Goal: Complete application form

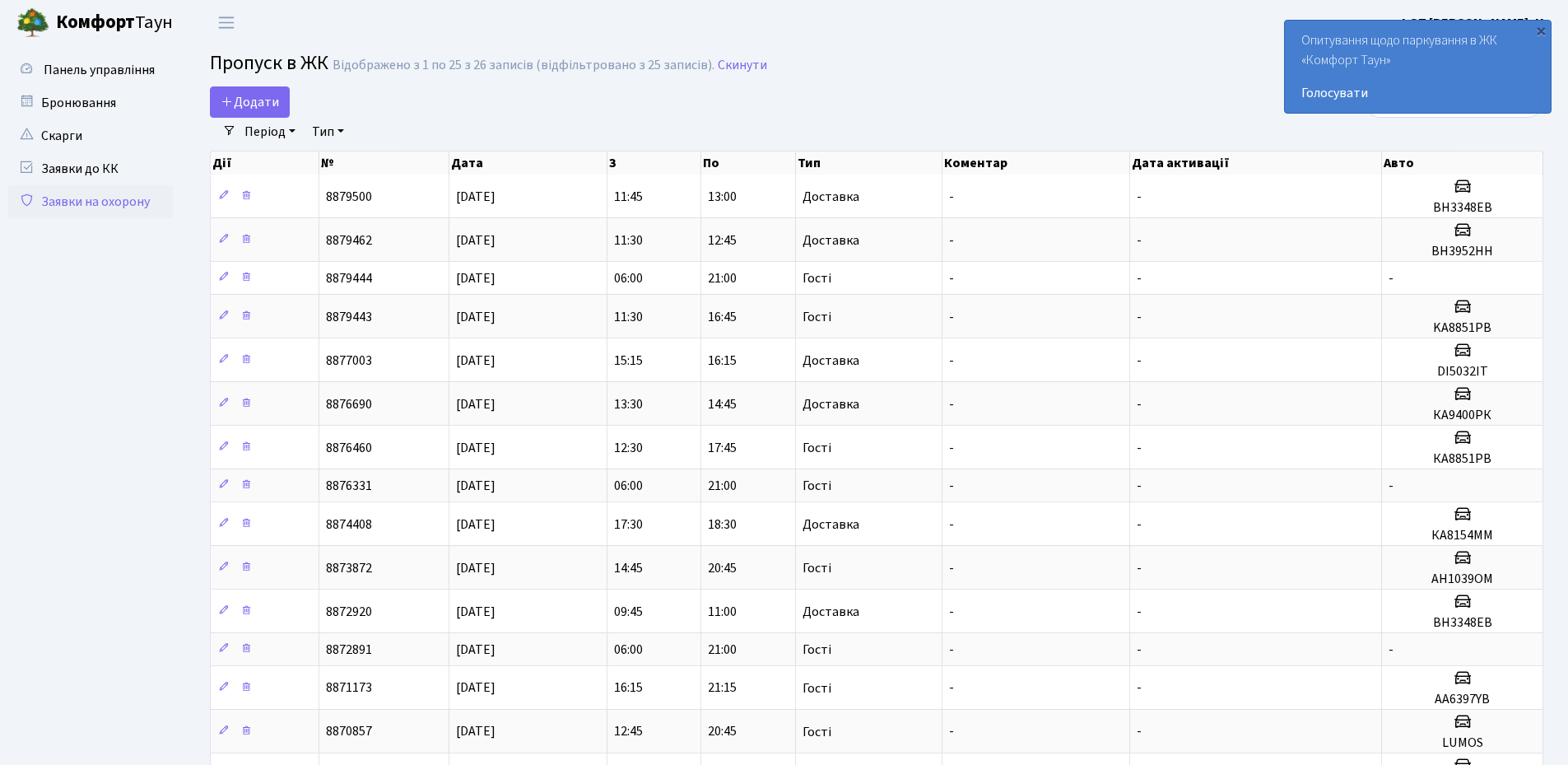
select select "25"
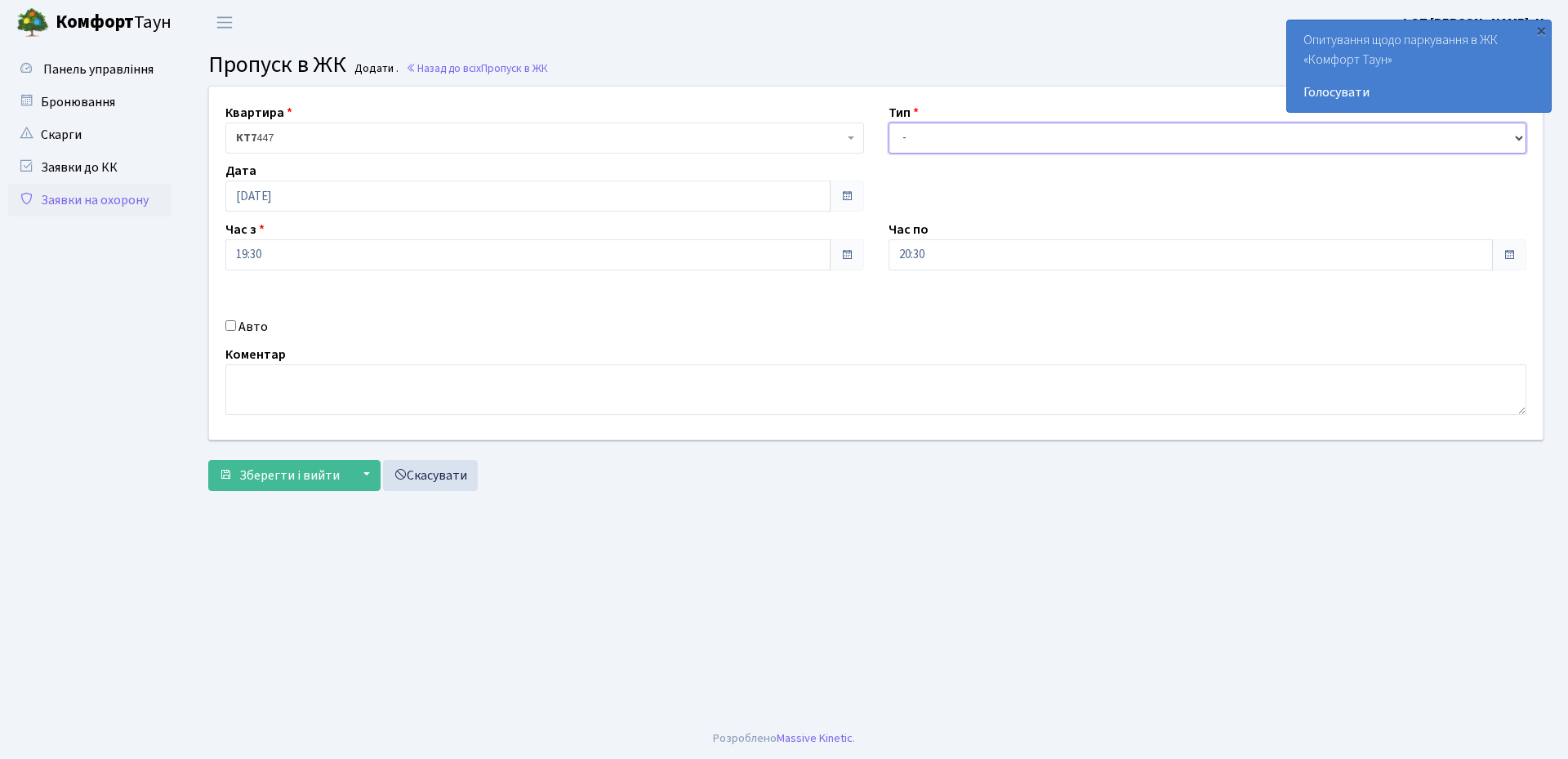
click at [941, 126] on select "- Доставка Таксі Гості Сервіс" at bounding box center [1208, 138] width 639 height 31
click at [851, 89] on div "Квартира <b>КТ7</b>&nbsp;&nbsp;&nbsp;447 КТ7 447 Тип - Доставка Таксі Гості Сер…" at bounding box center [876, 263] width 1358 height 353
click at [104, 23] on b "Комфорт" at bounding box center [95, 22] width 78 height 26
